Goal: Transaction & Acquisition: Download file/media

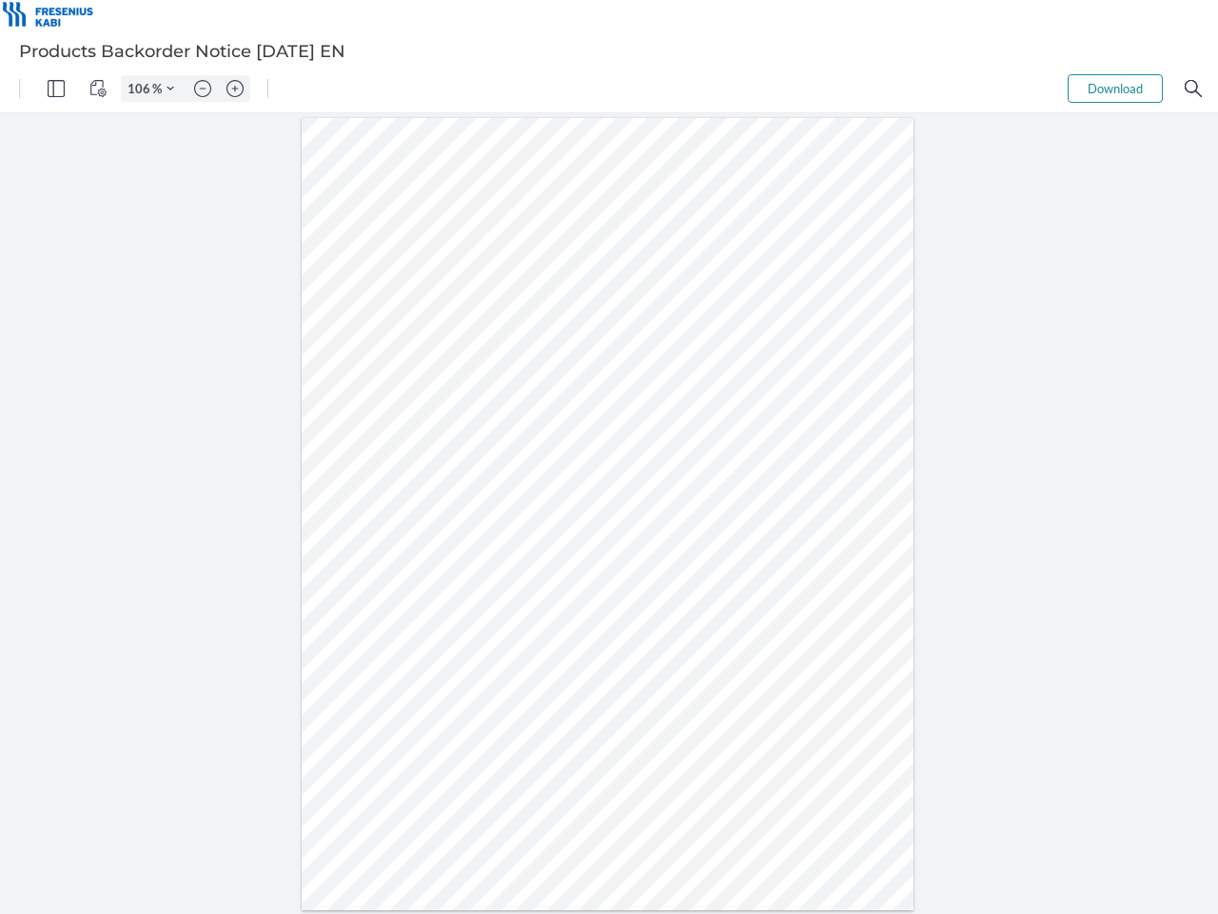
click at [56, 89] on img "Panel" at bounding box center [56, 88] width 17 height 17
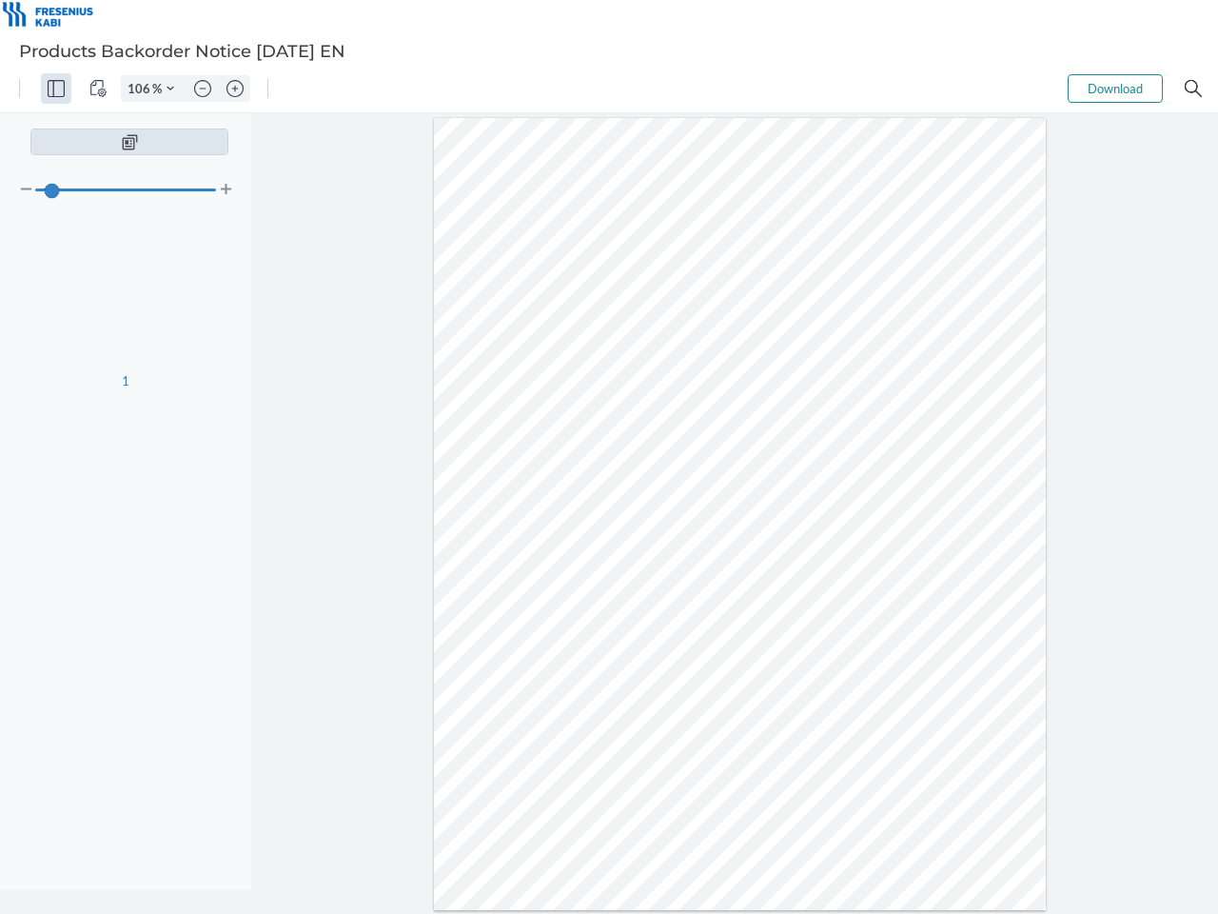
click at [98, 89] on img "View Controls" at bounding box center [97, 88] width 17 height 17
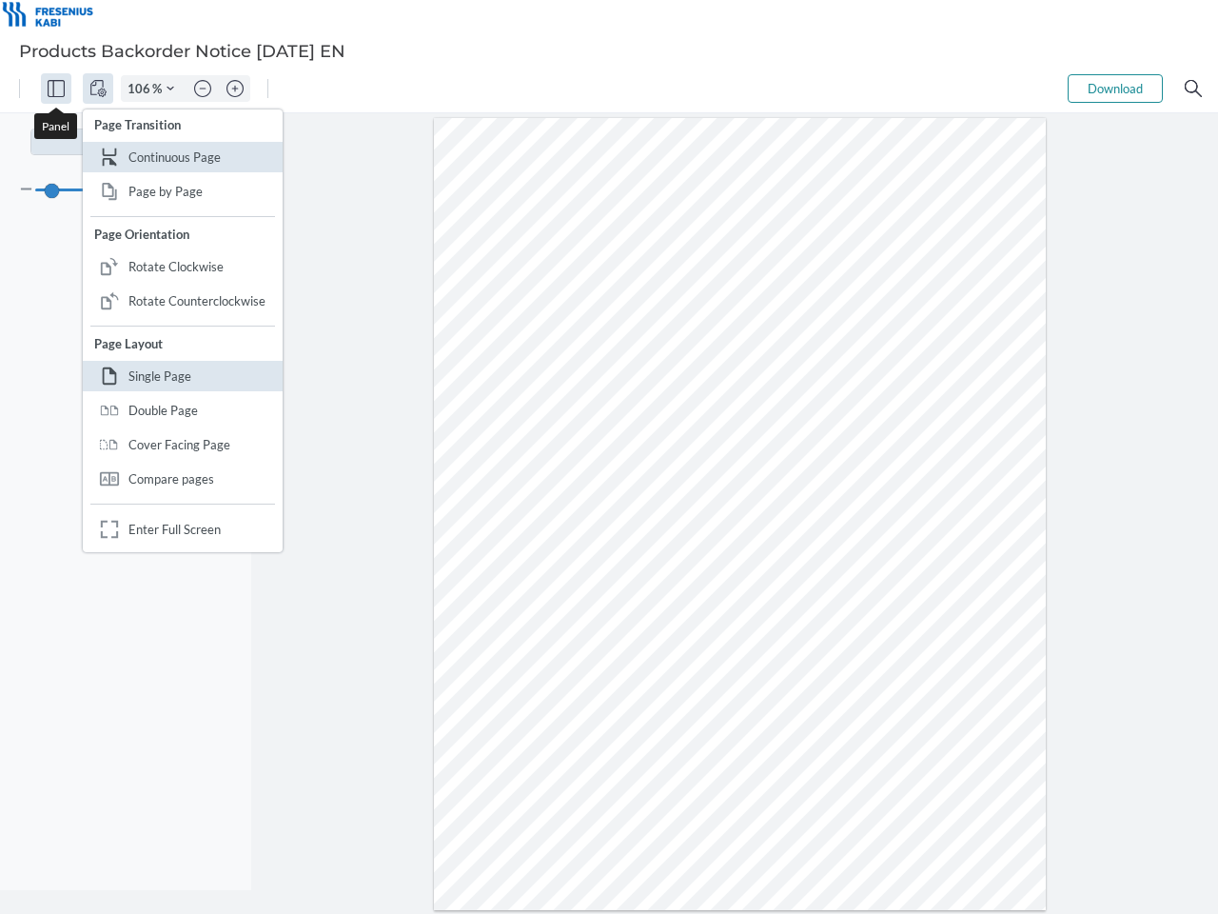
click at [142, 89] on input "106" at bounding box center [137, 88] width 30 height 17
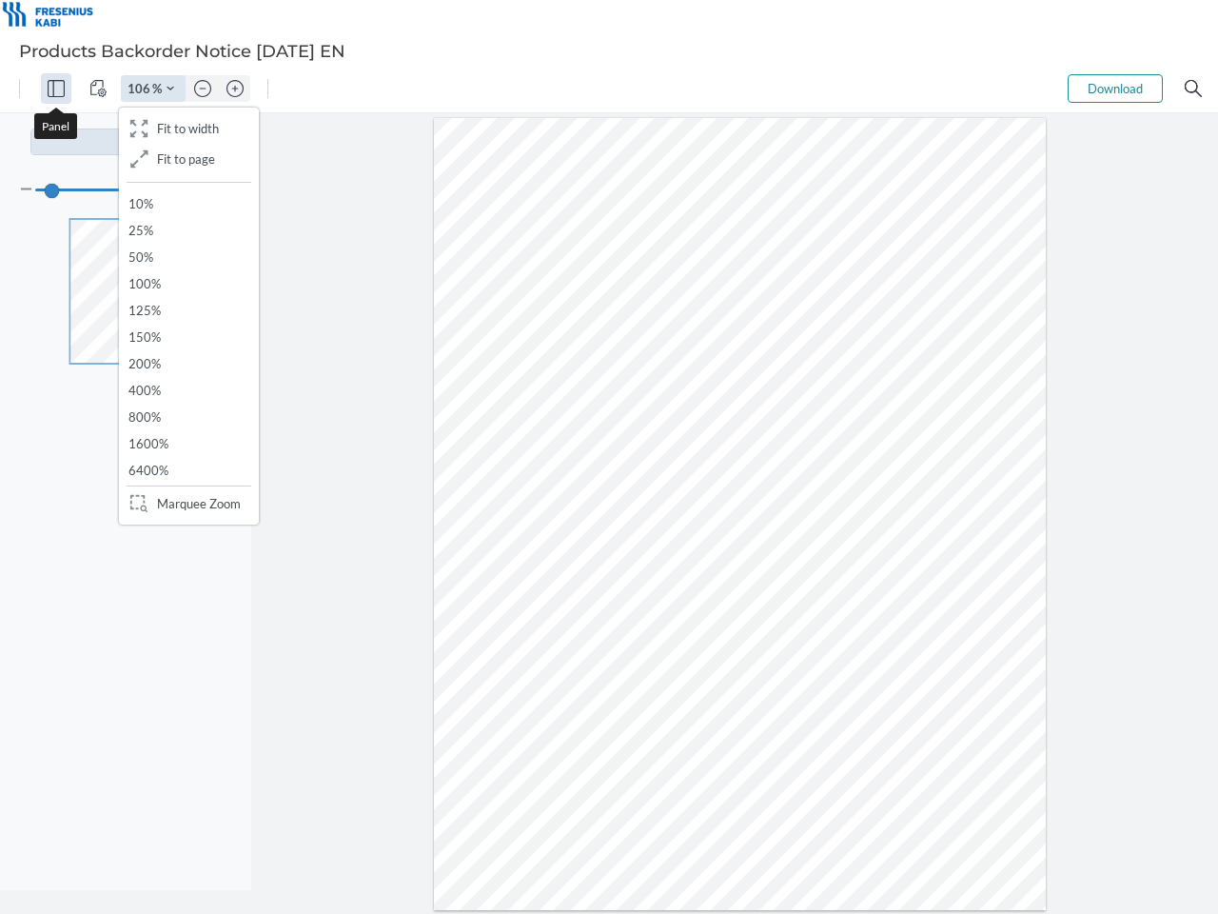
click at [170, 89] on img "Zoom Controls" at bounding box center [171, 89] width 8 height 8
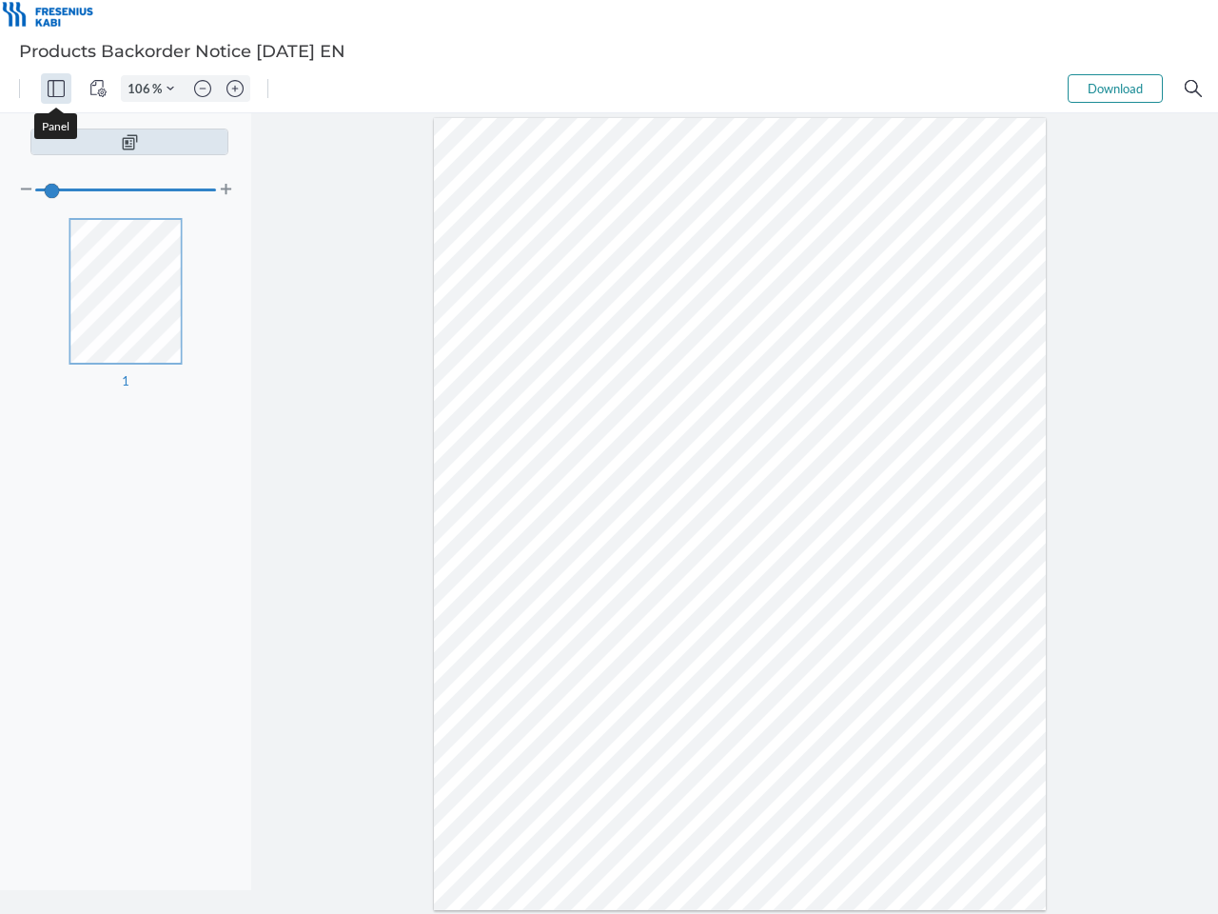
click at [203, 89] on img "Zoom out" at bounding box center [202, 88] width 17 height 17
click at [235, 89] on img "Zoom in" at bounding box center [235, 88] width 17 height 17
type input "106"
click at [1116, 89] on button "Download" at bounding box center [1115, 88] width 95 height 29
click at [1194, 89] on img "Search" at bounding box center [1193, 88] width 17 height 17
